Goal: Task Accomplishment & Management: Use online tool/utility

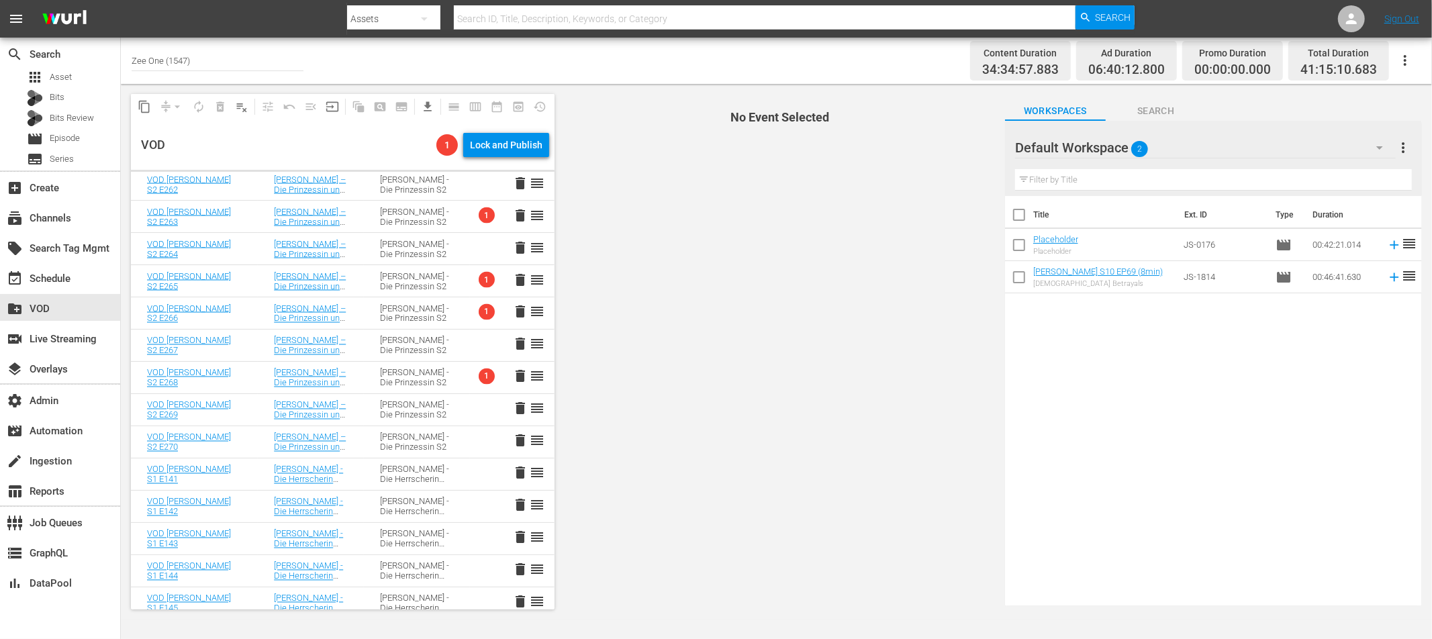
scroll to position [2002, 0]
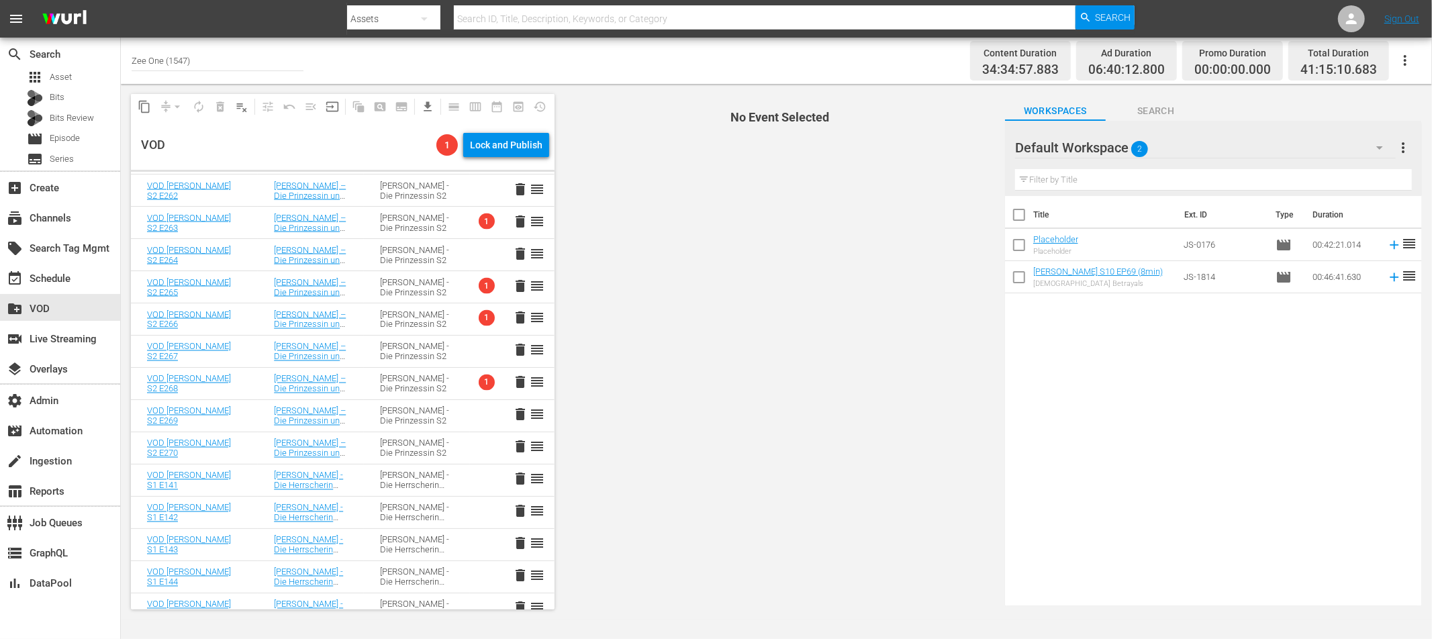
click at [485, 285] on span "1" at bounding box center [487, 286] width 16 height 16
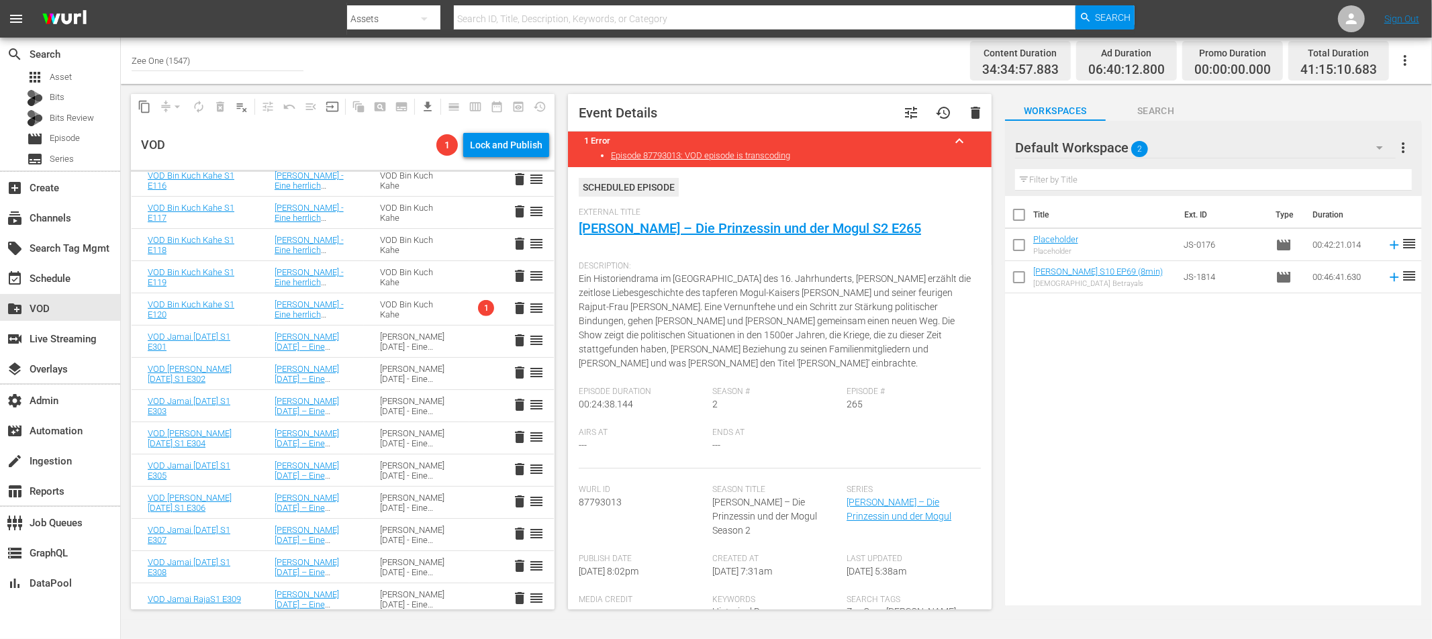
scroll to position [0, 0]
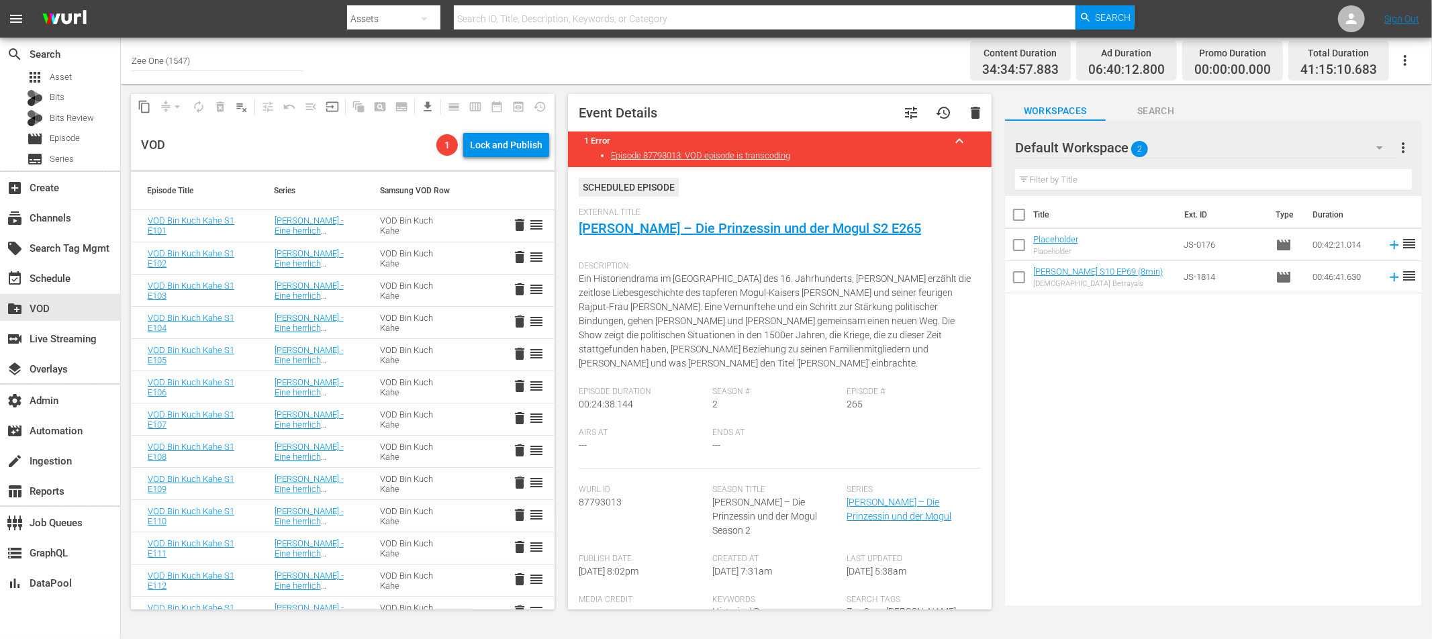
click at [1289, 212] on th "Duration" at bounding box center [1345, 215] width 81 height 38
click at [1289, 149] on span "more_vert" at bounding box center [1404, 148] width 16 height 16
click at [1289, 167] on div "Clear All Workspace Items" at bounding box center [1317, 173] width 158 height 24
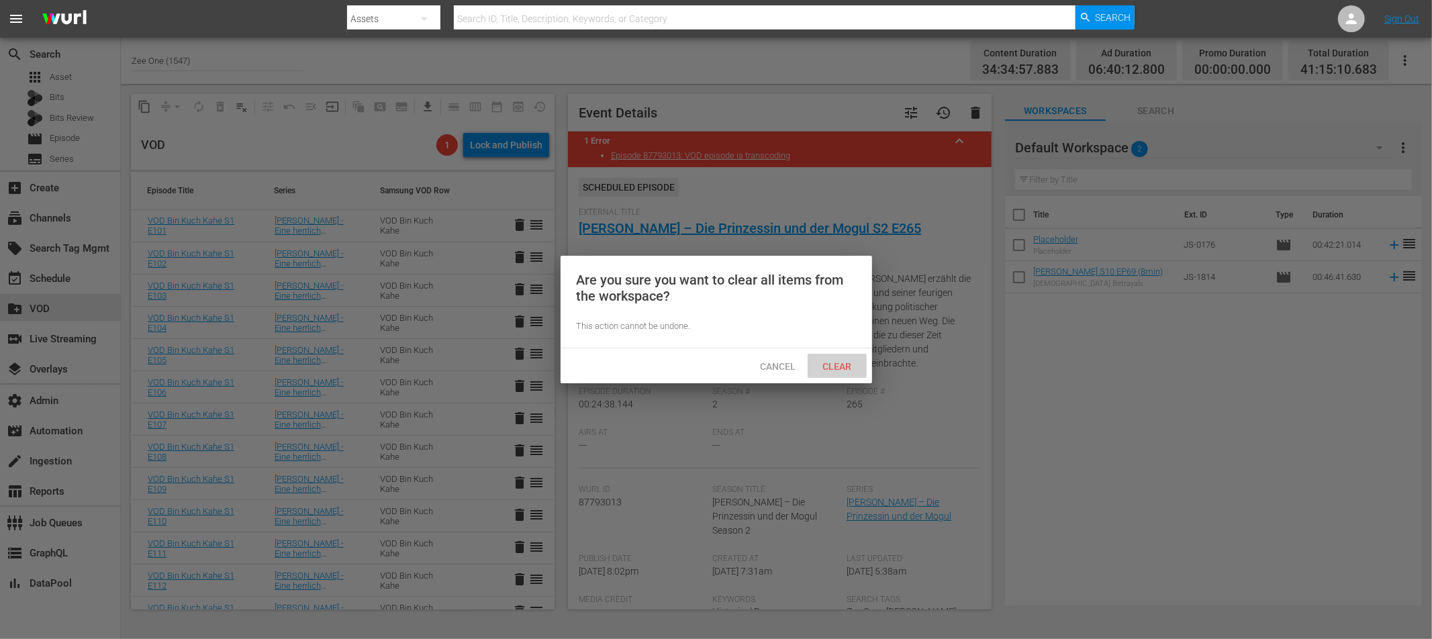
click at [837, 367] on span "Clear" at bounding box center [837, 366] width 50 height 11
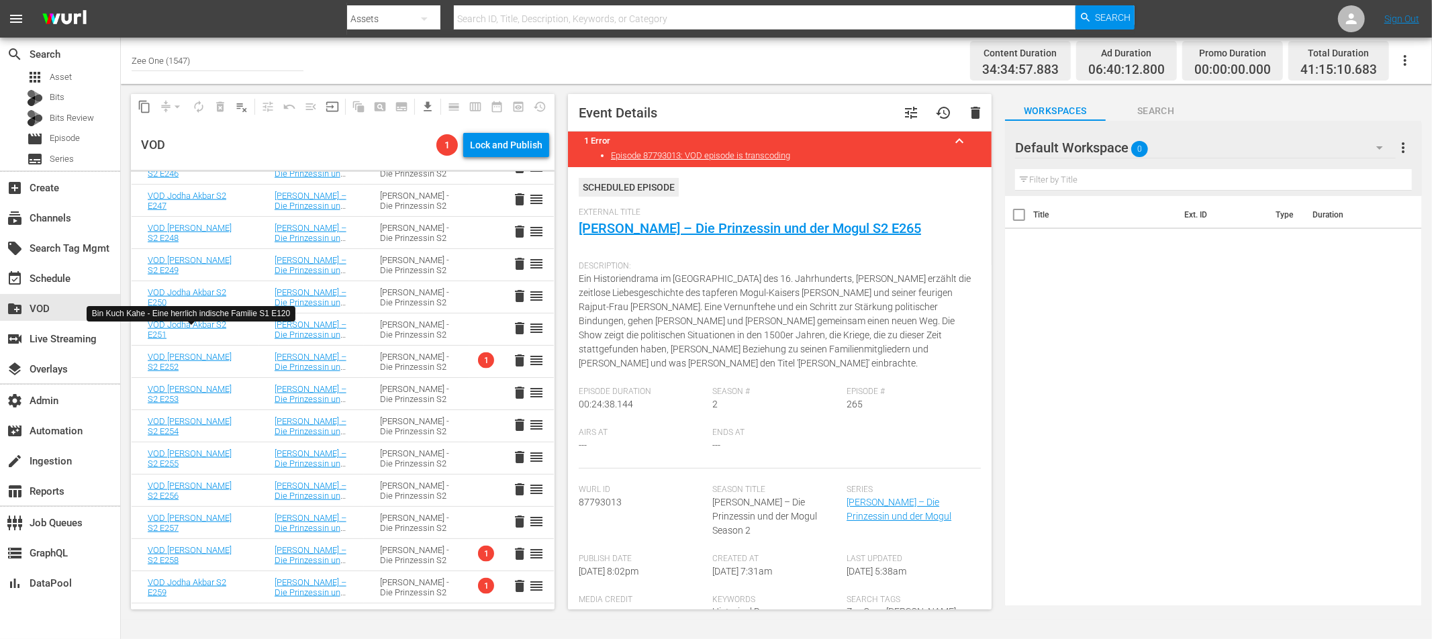
scroll to position [1526, 0]
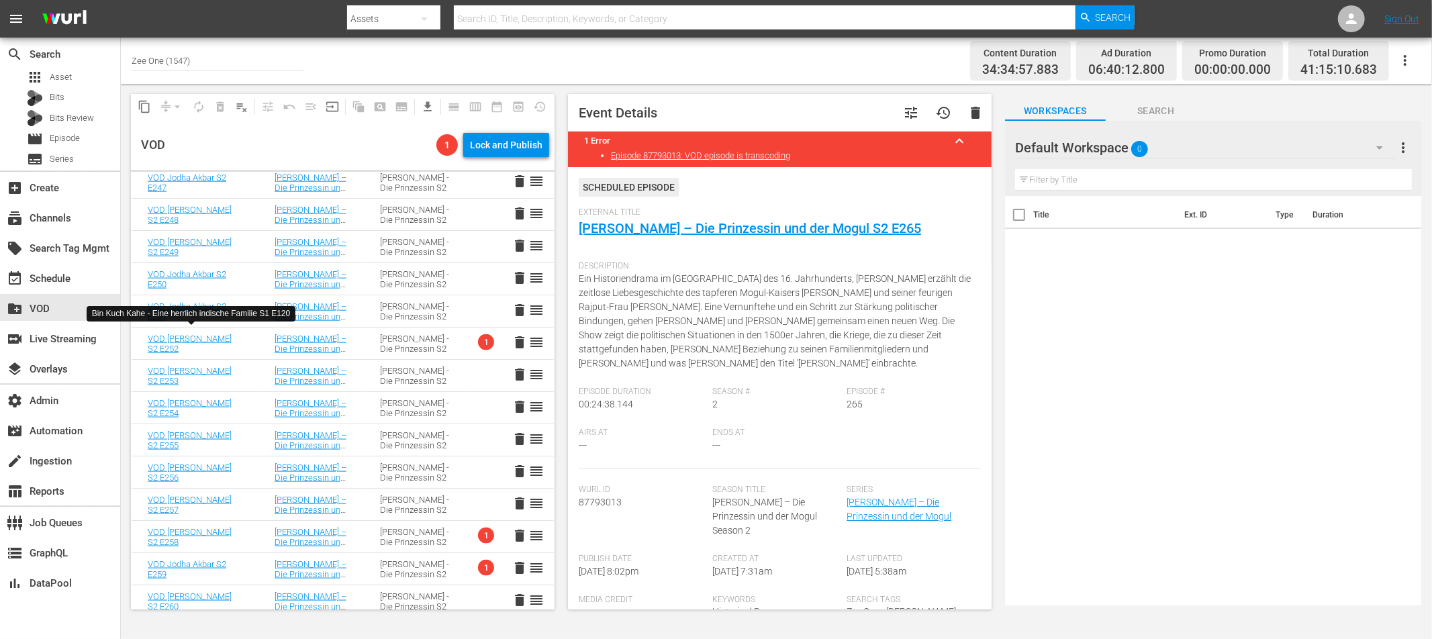
click at [459, 343] on td "[PERSON_NAME] - Die Prinzessin S2" at bounding box center [416, 344] width 105 height 32
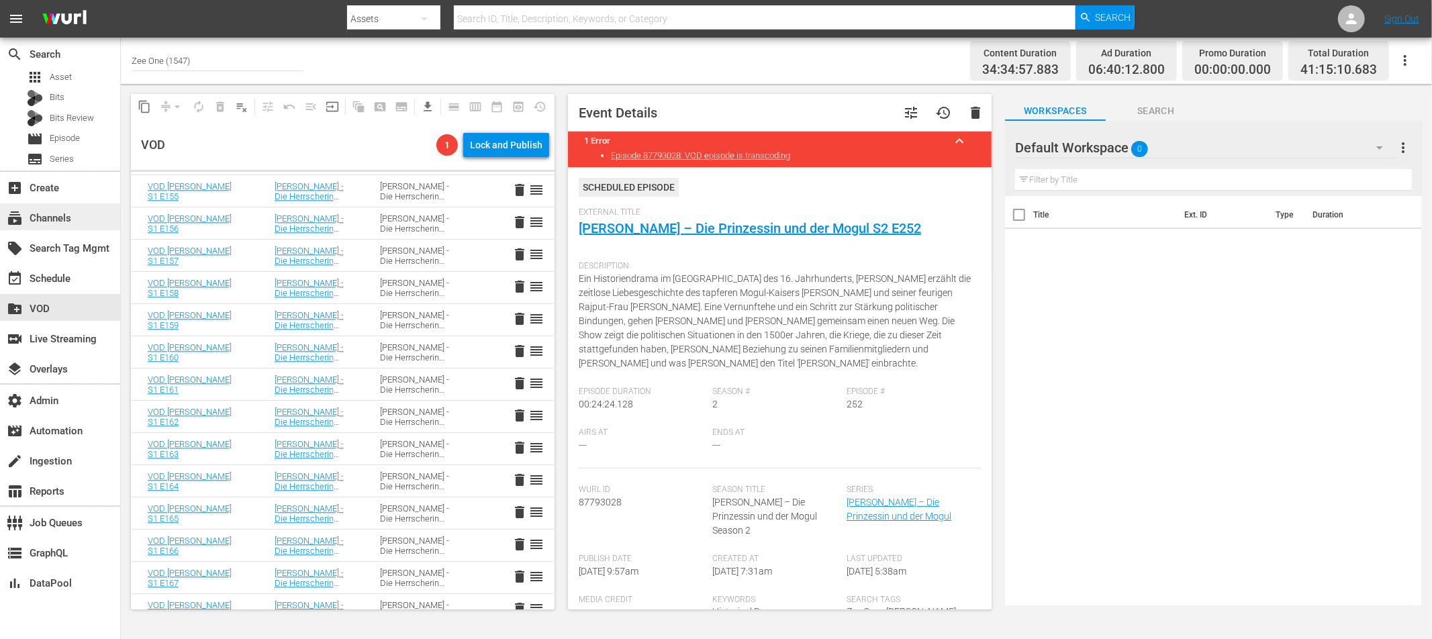
scroll to position [2823, 0]
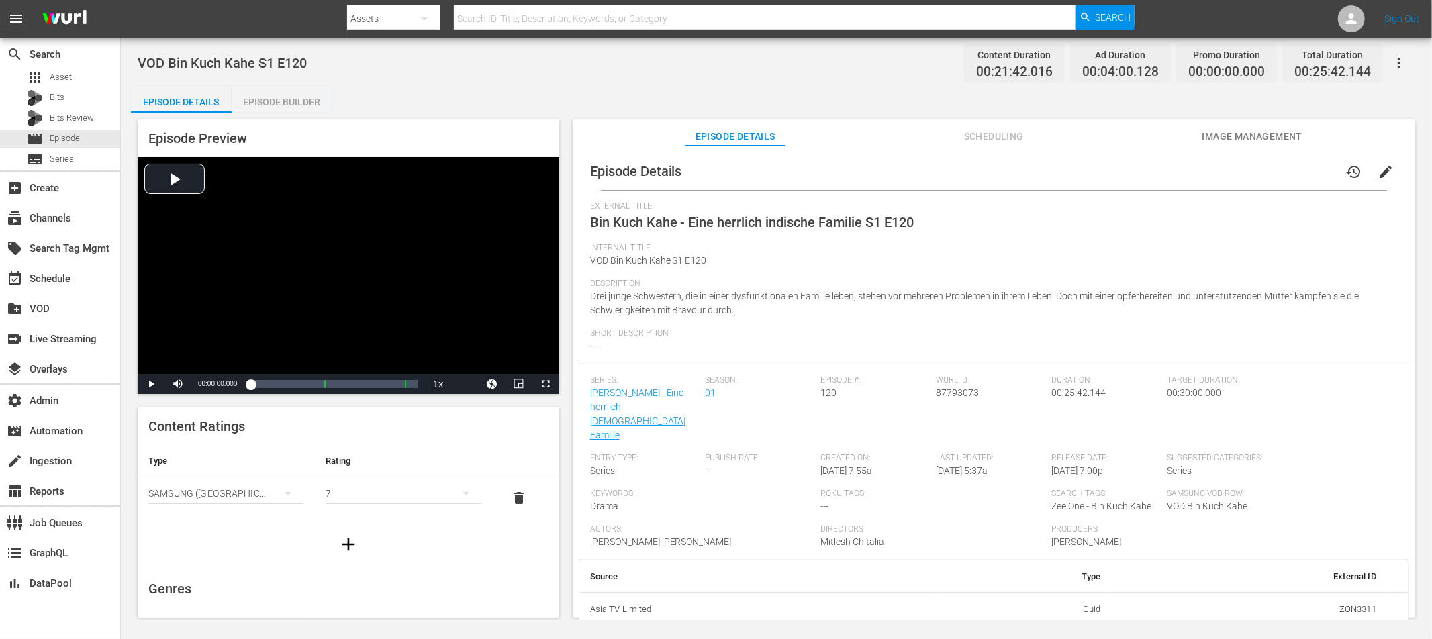
click at [1402, 65] on icon "button" at bounding box center [1399, 63] width 16 height 16
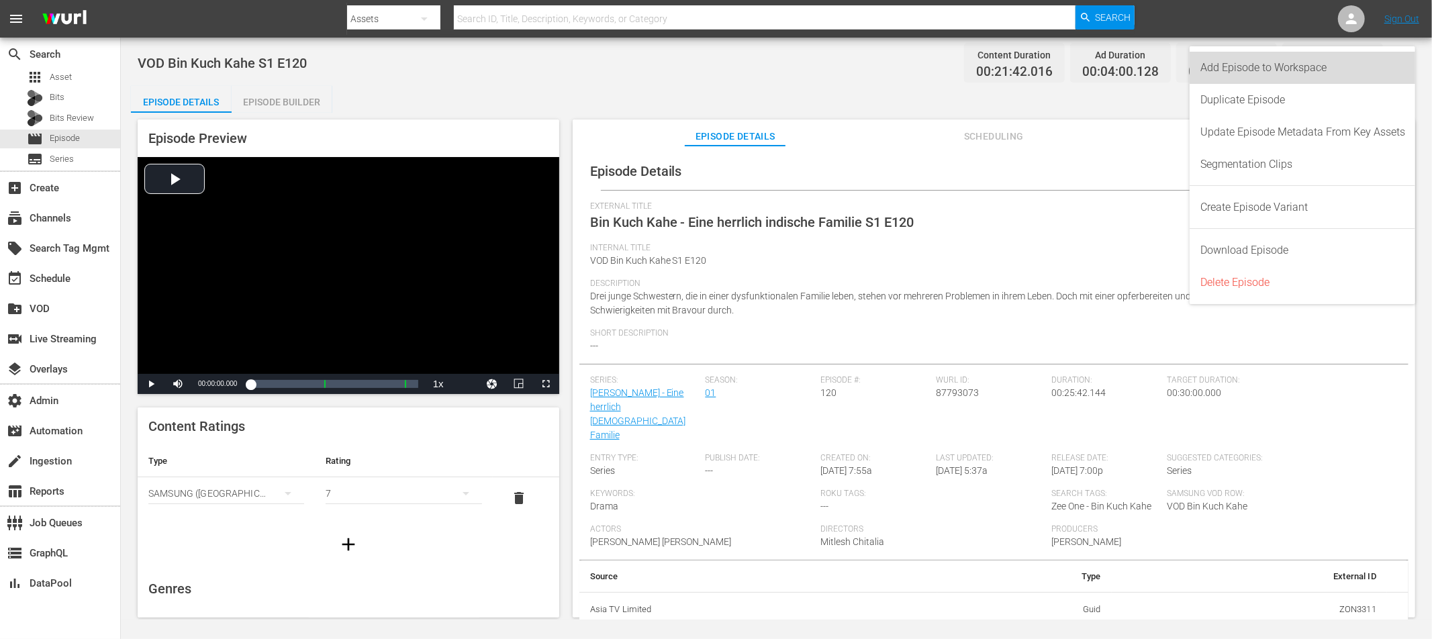
click at [1316, 66] on div "Add Episode to Workspace" at bounding box center [1303, 68] width 205 height 32
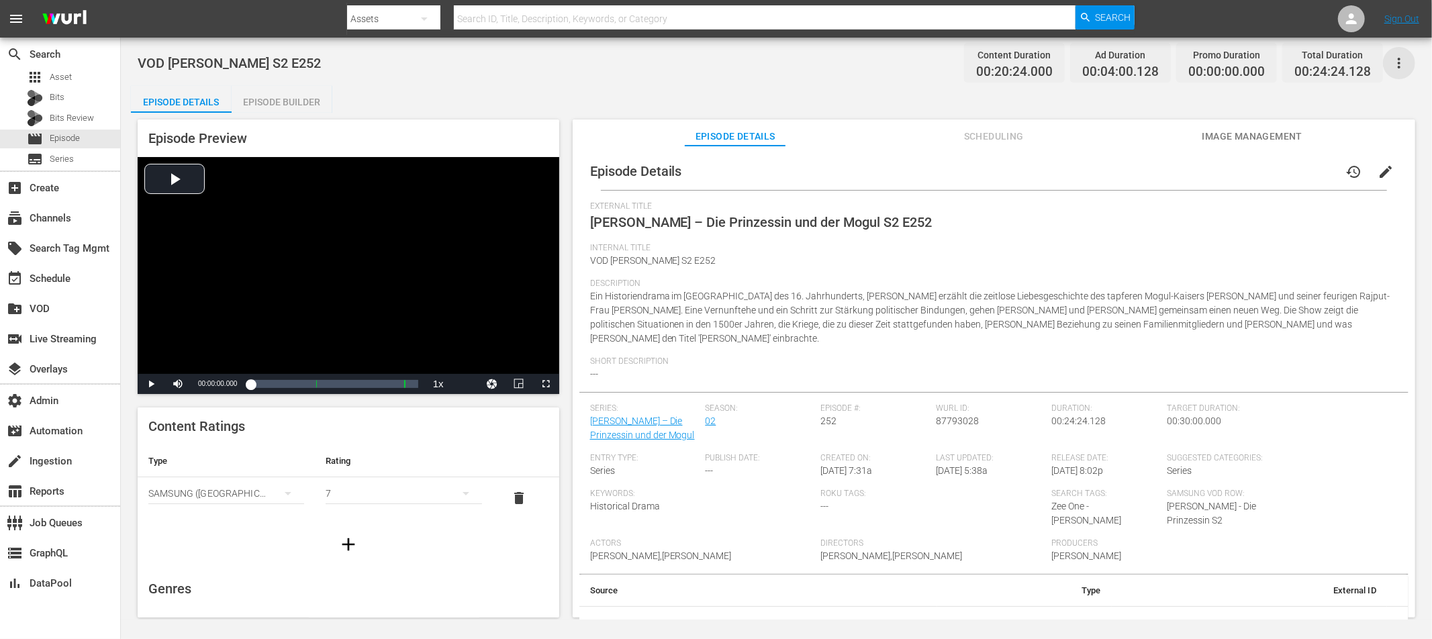
click at [1400, 64] on icon "button" at bounding box center [1399, 63] width 16 height 16
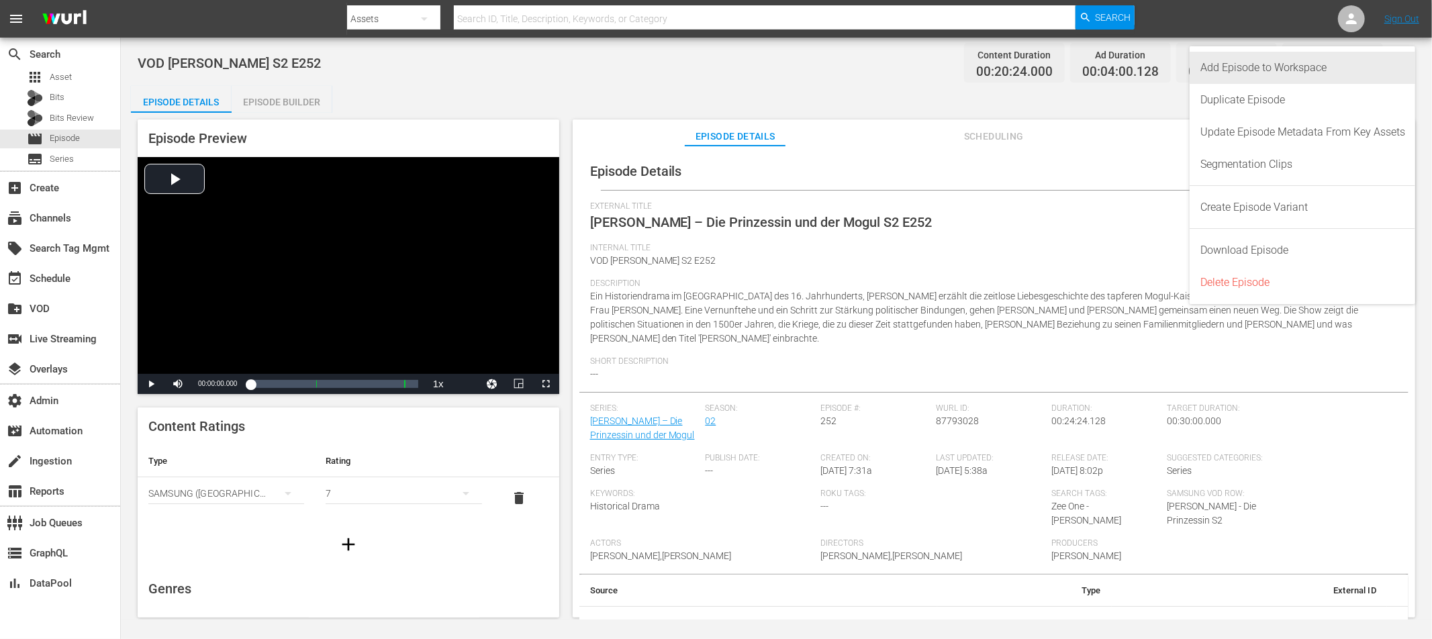
click at [1312, 69] on div "Add Episode to Workspace" at bounding box center [1303, 68] width 205 height 32
